Goal: Navigation & Orientation: Find specific page/section

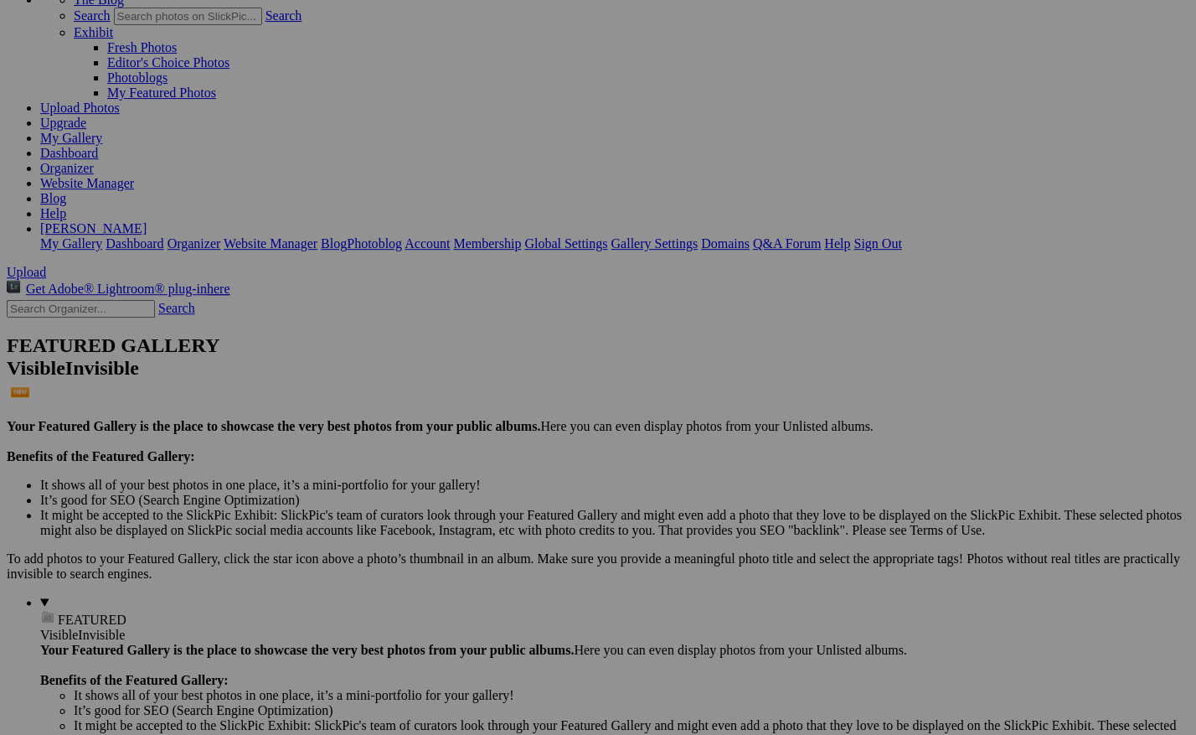
scroll to position [117, 0]
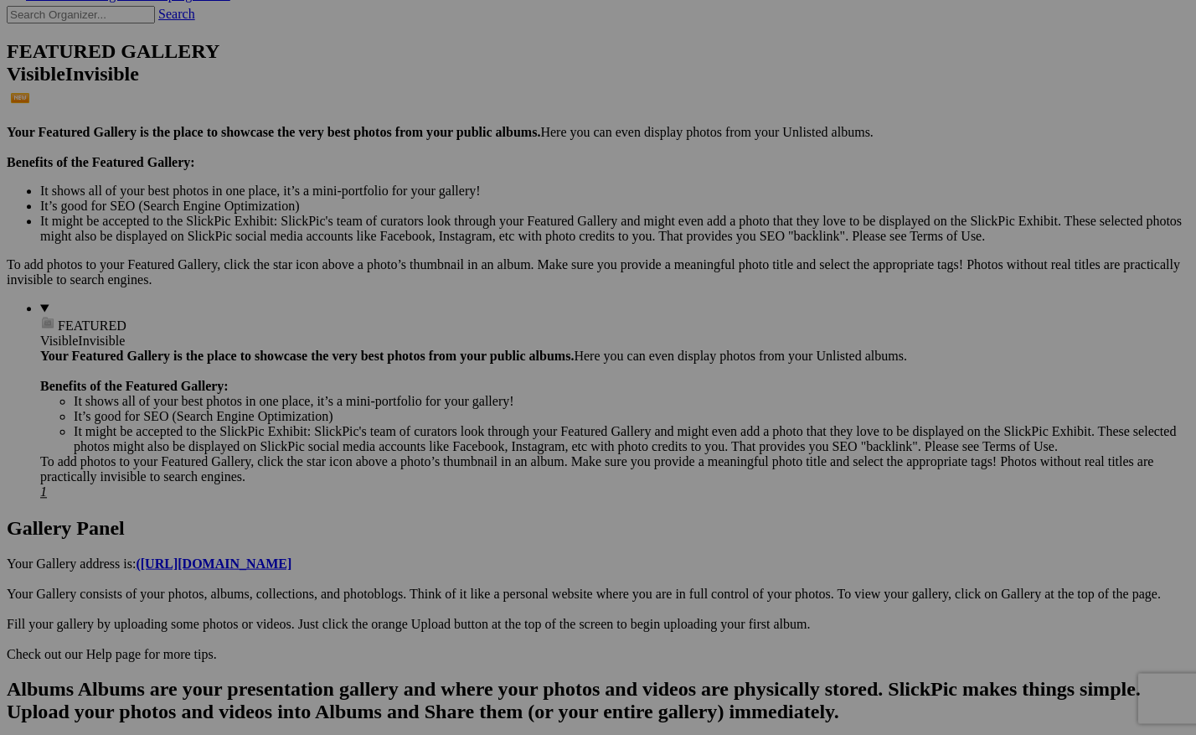
scroll to position [412, 0]
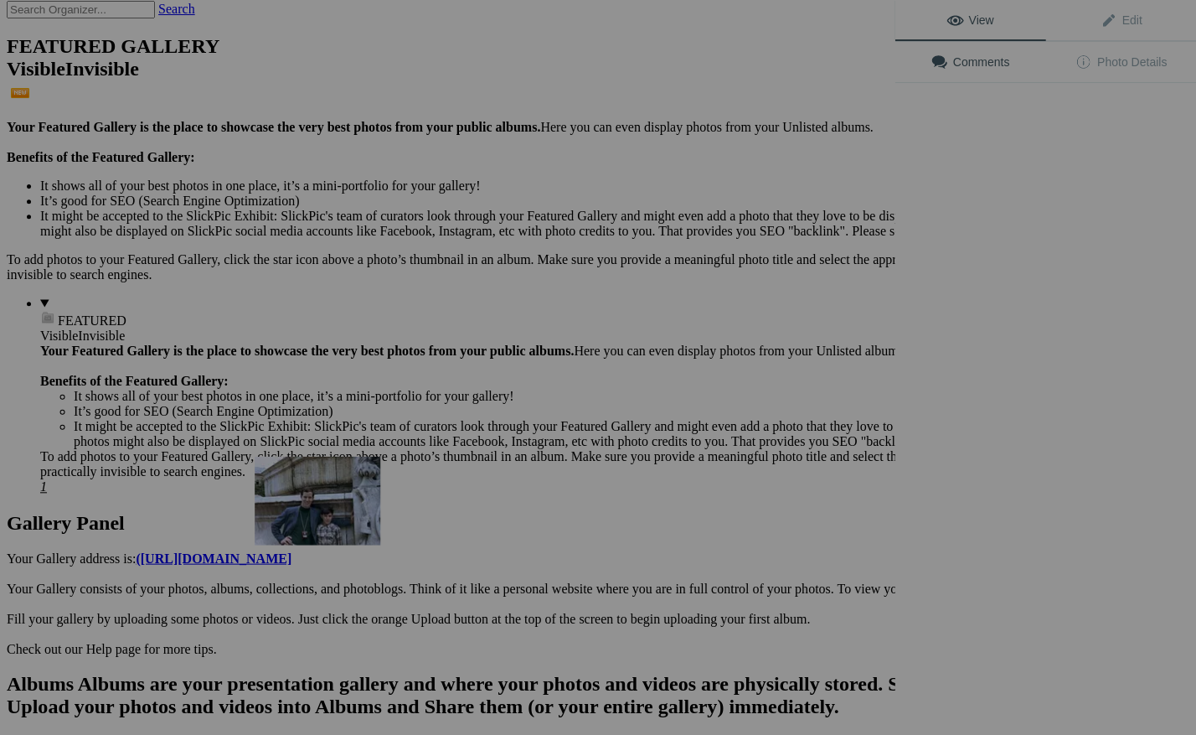
scroll to position [369, 0]
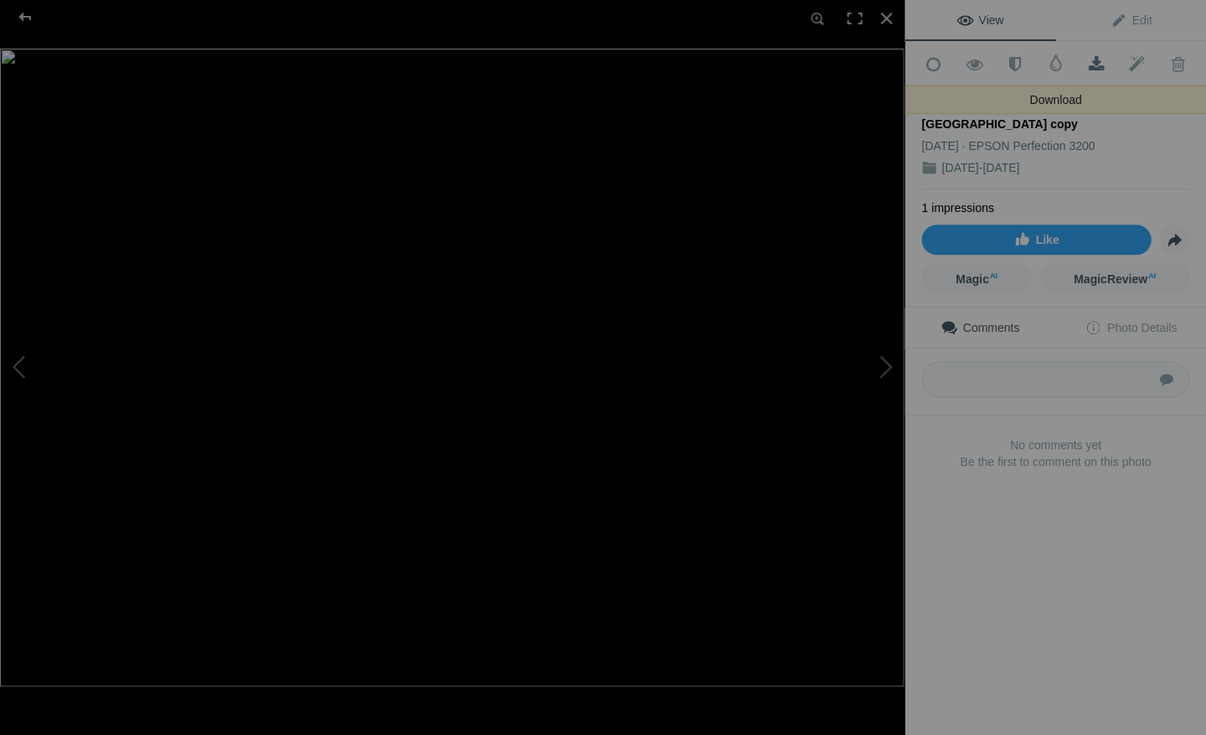
click at [1089, 59] on span at bounding box center [1096, 64] width 41 height 17
click at [888, 16] on div at bounding box center [886, 18] width 37 height 37
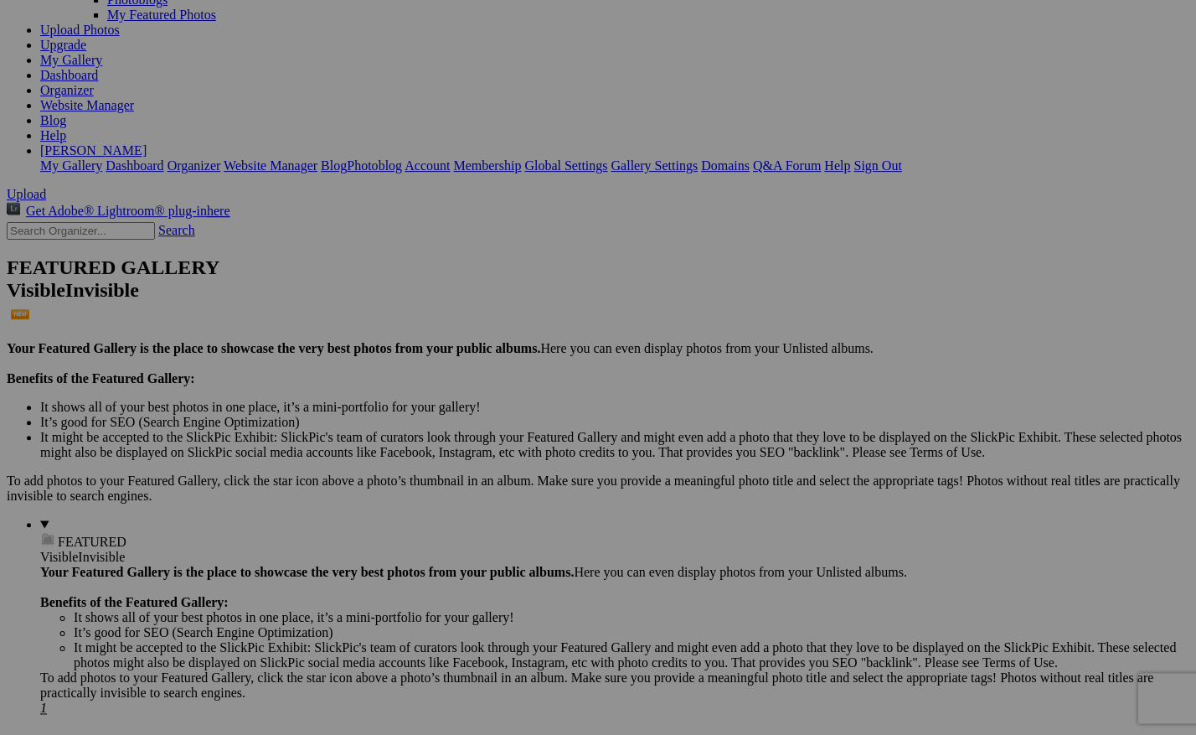
scroll to position [194, 0]
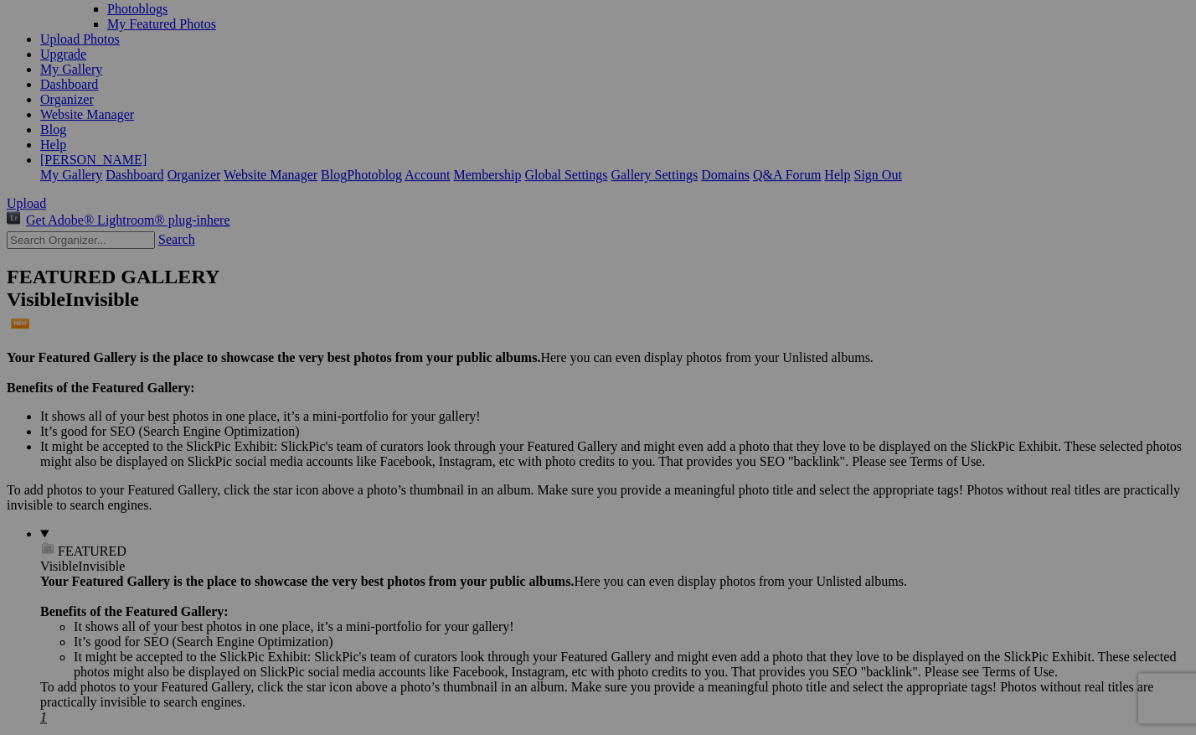
scroll to position [183, 0]
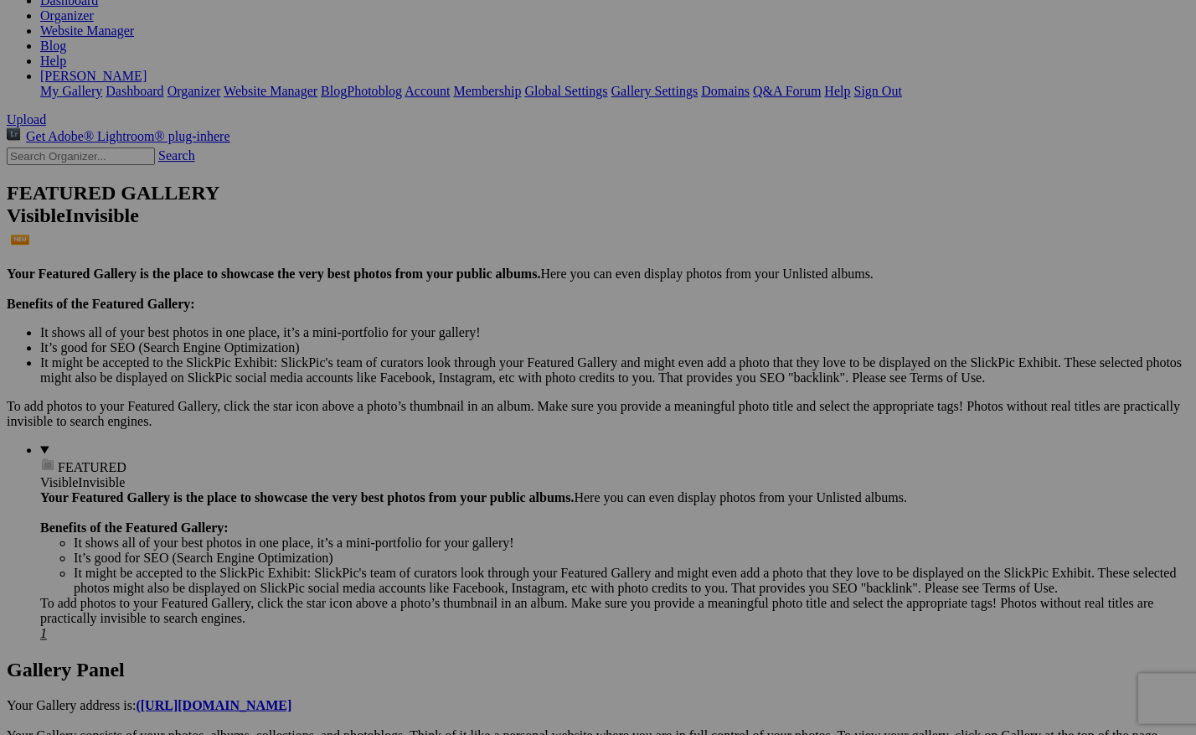
scroll to position [307, 0]
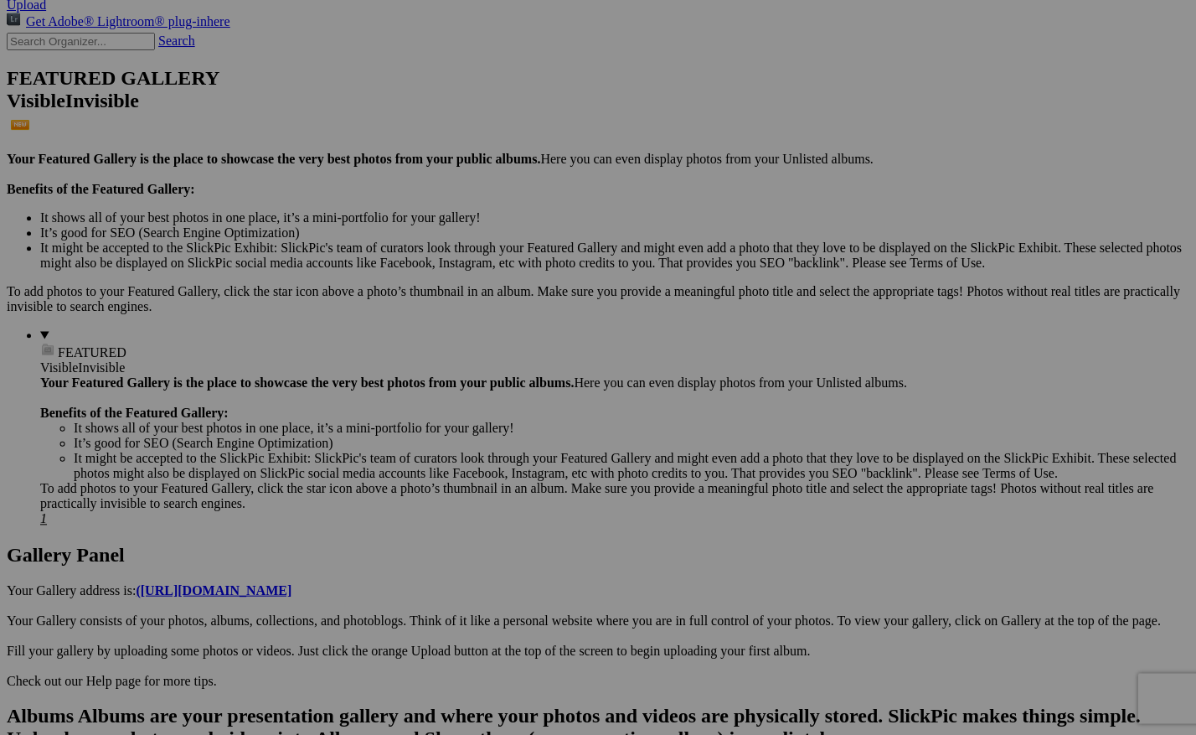
scroll to position [432, 0]
